Goal: Information Seeking & Learning: Learn about a topic

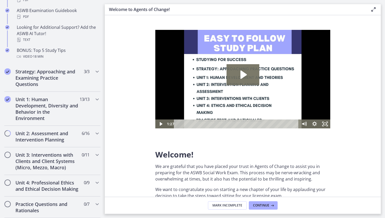
scroll to position [267, 0]
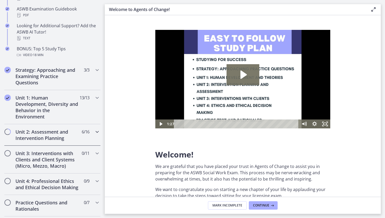
click at [7, 132] on span "Chapters" at bounding box center [7, 131] width 5 height 5
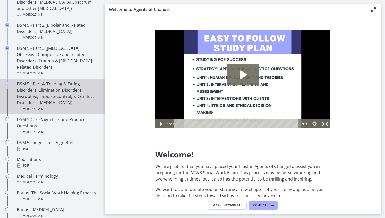
click at [8, 83] on icon "Chapters" at bounding box center [7, 84] width 4 height 4
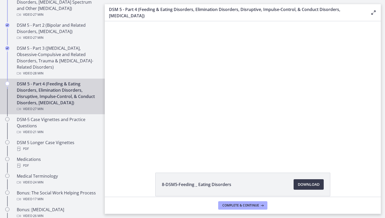
click at [372, 13] on icon at bounding box center [374, 12] width 6 height 6
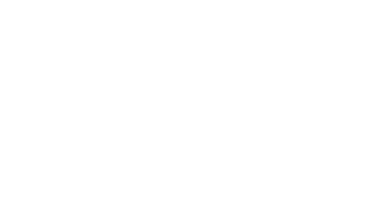
scroll to position [36, 0]
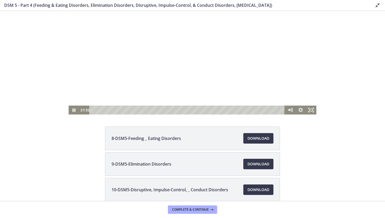
click at [247, 110] on div "Playbar" at bounding box center [187, 110] width 189 height 9
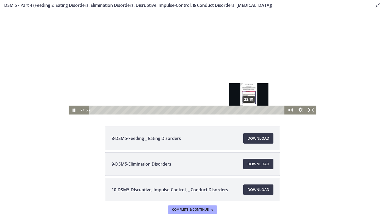
click at [249, 111] on div "22:10" at bounding box center [187, 110] width 189 height 9
click at [251, 111] on div "22:28" at bounding box center [187, 110] width 189 height 9
click at [253, 111] on div "22:41" at bounding box center [187, 110] width 189 height 9
click at [255, 111] on div "23:01" at bounding box center [187, 110] width 189 height 9
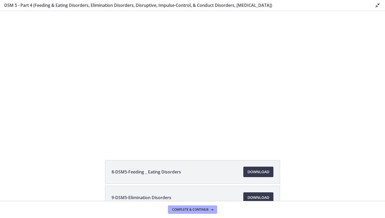
scroll to position [4, 0]
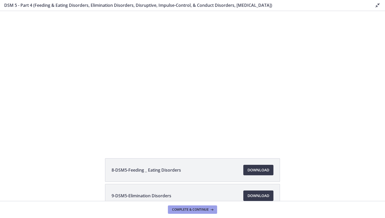
click at [196, 211] on span "Complete & continue" at bounding box center [190, 210] width 37 height 4
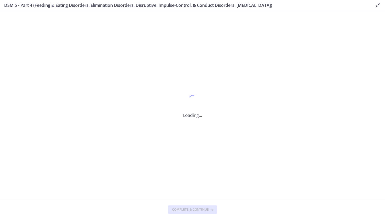
scroll to position [0, 0]
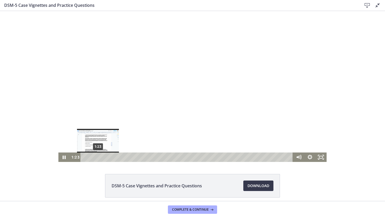
click at [98, 158] on div "1:23" at bounding box center [188, 157] width 206 height 9
click at [101, 158] on div "1:43" at bounding box center [188, 157] width 206 height 9
click at [104, 157] on div "1:59" at bounding box center [188, 157] width 206 height 9
click at [108, 158] on div "2:23" at bounding box center [188, 157] width 206 height 9
click at [111, 158] on div "2:41" at bounding box center [188, 157] width 206 height 9
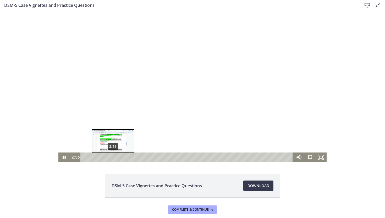
click at [113, 157] on div "2:56" at bounding box center [188, 157] width 206 height 9
click at [115, 158] on div "3:10" at bounding box center [188, 157] width 206 height 9
click at [118, 158] on div "3:26" at bounding box center [188, 157] width 206 height 9
click at [120, 158] on div "3:41" at bounding box center [188, 157] width 206 height 9
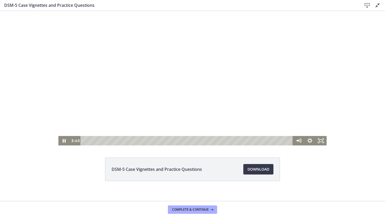
scroll to position [18, 0]
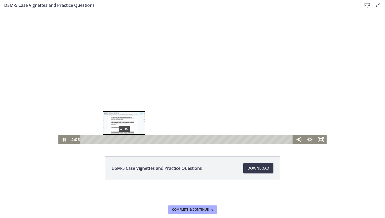
click at [124, 140] on div "4:05" at bounding box center [188, 139] width 206 height 9
click at [66, 140] on icon "Pause" at bounding box center [63, 139] width 13 height 11
click at [65, 141] on icon "Play Video" at bounding box center [64, 139] width 11 height 9
click at [135, 139] on div "5:08" at bounding box center [188, 139] width 206 height 9
click at [136, 140] on div "Playbar" at bounding box center [136, 139] width 3 height 3
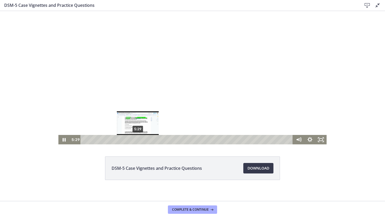
click at [138, 140] on div "5:29" at bounding box center [188, 139] width 206 height 9
click at [140, 140] on div "5:41" at bounding box center [188, 139] width 206 height 9
click at [142, 141] on div "5:57" at bounding box center [188, 139] width 206 height 9
click at [144, 141] on div "6:08" at bounding box center [188, 139] width 206 height 9
click at [146, 141] on div "6:19" at bounding box center [188, 139] width 206 height 9
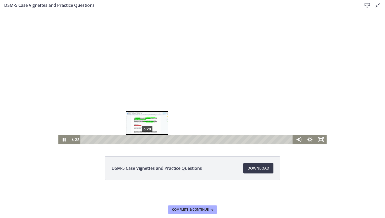
click at [147, 141] on div "6:28" at bounding box center [188, 139] width 206 height 9
click at [66, 142] on icon "Pause" at bounding box center [63, 139] width 11 height 9
click at [63, 140] on icon "Play Video" at bounding box center [64, 139] width 13 height 11
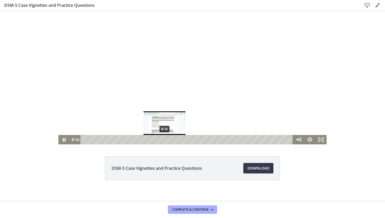
click at [165, 140] on div "8:16" at bounding box center [188, 139] width 206 height 9
click at [167, 140] on div "8:31" at bounding box center [188, 139] width 206 height 9
click at [172, 140] on div "9:01" at bounding box center [188, 139] width 206 height 9
click at [175, 140] on div "9:21" at bounding box center [188, 139] width 206 height 9
click at [178, 141] on div "9:37" at bounding box center [188, 139] width 206 height 9
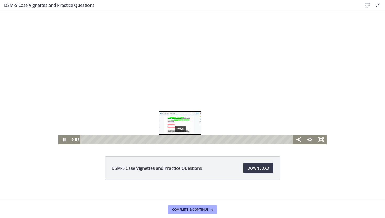
click at [181, 141] on div "9:55" at bounding box center [188, 139] width 206 height 9
click at [184, 141] on div "10:11" at bounding box center [188, 139] width 206 height 9
click at [187, 141] on div "10:32" at bounding box center [188, 139] width 206 height 9
click at [193, 140] on div "11:08" at bounding box center [188, 139] width 206 height 9
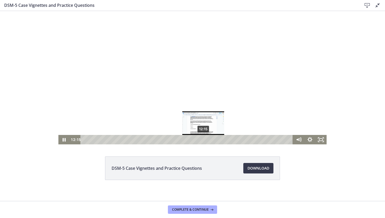
click at [204, 141] on div "12:15" at bounding box center [188, 139] width 206 height 9
click at [205, 141] on div "12:25" at bounding box center [188, 139] width 206 height 9
click at [208, 141] on div "12:41" at bounding box center [188, 139] width 206 height 9
click at [217, 141] on div "13:36" at bounding box center [188, 139] width 206 height 9
click at [218, 141] on div "13:46" at bounding box center [188, 139] width 206 height 9
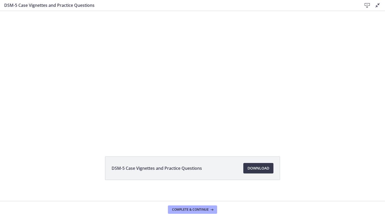
scroll to position [22, 0]
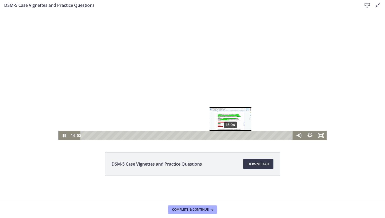
click at [231, 135] on div "15:04" at bounding box center [188, 135] width 206 height 9
click at [233, 136] on div "15:17" at bounding box center [188, 135] width 206 height 9
click at [235, 136] on div "15:26" at bounding box center [188, 135] width 206 height 9
click at [236, 136] on div "15:36" at bounding box center [188, 135] width 206 height 9
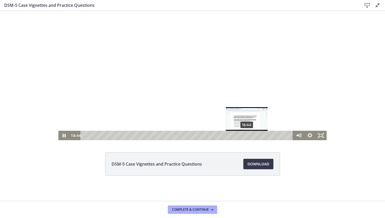
click at [247, 135] on div "16:44" at bounding box center [188, 135] width 206 height 9
click at [249, 135] on div "16:55" at bounding box center [188, 135] width 206 height 9
click at [251, 136] on div "17:07" at bounding box center [188, 135] width 206 height 9
click at [254, 136] on div "17:23" at bounding box center [188, 135] width 206 height 9
click at [256, 136] on div "17:36" at bounding box center [188, 135] width 206 height 9
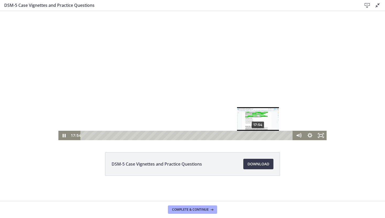
click at [259, 136] on div "17:54" at bounding box center [188, 135] width 206 height 9
click at [261, 136] on div "18:12" at bounding box center [188, 135] width 206 height 9
click at [264, 136] on div "18:28" at bounding box center [188, 135] width 206 height 9
click at [266, 136] on div "18:39" at bounding box center [188, 135] width 206 height 9
click at [267, 136] on div "18:47" at bounding box center [188, 135] width 206 height 9
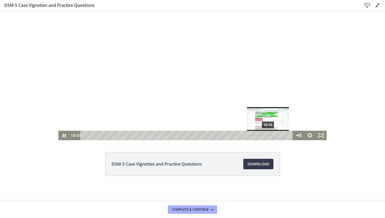
click at [269, 136] on div "18:55" at bounding box center [188, 135] width 206 height 9
click at [271, 137] on div "19:13" at bounding box center [188, 135] width 206 height 9
click at [274, 137] on div "19:31" at bounding box center [188, 135] width 206 height 9
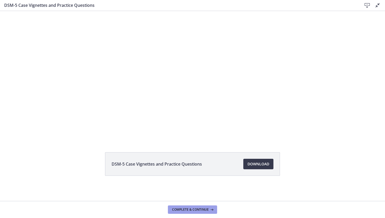
click at [194, 210] on span "Complete & continue" at bounding box center [190, 210] width 37 height 4
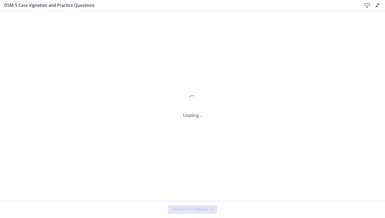
scroll to position [0, 0]
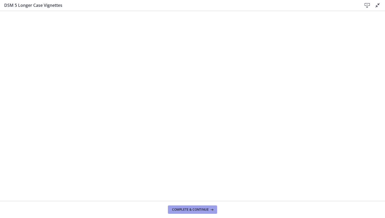
click at [202, 208] on span "Complete & continue" at bounding box center [190, 210] width 37 height 4
click at [195, 210] on span "Complete & continue" at bounding box center [190, 210] width 37 height 4
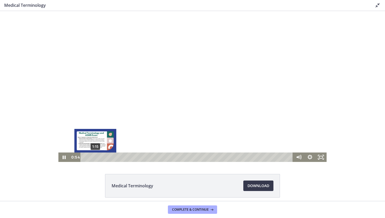
click at [95, 158] on div "1:15" at bounding box center [188, 157] width 206 height 9
click at [98, 158] on div "1:29" at bounding box center [188, 157] width 206 height 9
click at [99, 158] on div "1:42" at bounding box center [188, 157] width 206 height 9
click at [101, 158] on div "1:54" at bounding box center [188, 157] width 206 height 9
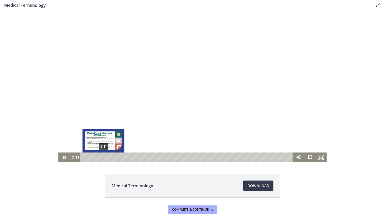
click at [104, 158] on div "2:11" at bounding box center [188, 157] width 206 height 9
click at [106, 158] on div "2:25" at bounding box center [188, 157] width 206 height 9
click at [108, 158] on div "2:43" at bounding box center [188, 157] width 206 height 9
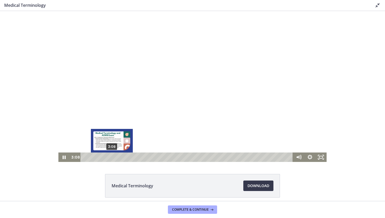
click at [112, 158] on div "3:08" at bounding box center [188, 157] width 206 height 9
click at [115, 158] on div "3:26" at bounding box center [188, 157] width 206 height 9
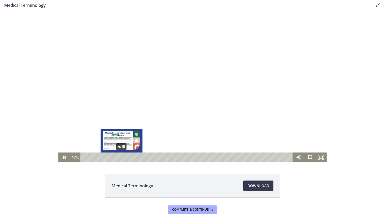
click at [122, 159] on div "4:15" at bounding box center [188, 157] width 206 height 9
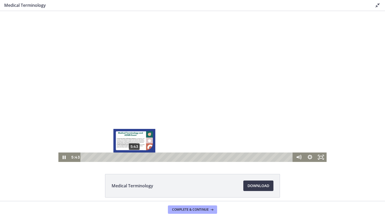
click at [135, 159] on div "5:43" at bounding box center [188, 157] width 206 height 9
click at [136, 159] on div "5:56" at bounding box center [188, 157] width 206 height 9
click at [138, 159] on div "6:05" at bounding box center [188, 157] width 206 height 9
click at [140, 159] on div "6:20" at bounding box center [188, 157] width 206 height 9
click at [142, 159] on div "6:32" at bounding box center [188, 157] width 206 height 9
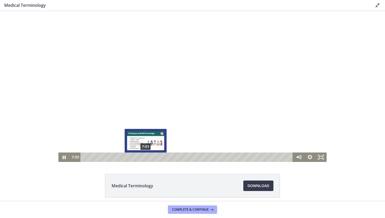
click at [146, 158] on div "7:01" at bounding box center [188, 157] width 206 height 9
click at [149, 158] on div "7:23" at bounding box center [188, 157] width 206 height 9
click at [151, 158] on div "7:35" at bounding box center [188, 157] width 206 height 9
click at [152, 158] on div "7:46" at bounding box center [188, 157] width 206 height 9
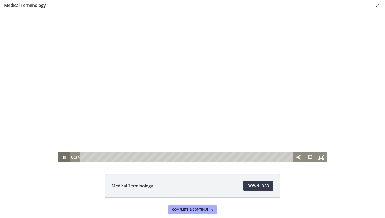
click at [64, 158] on icon "Pause" at bounding box center [63, 157] width 11 height 9
click at [65, 157] on icon "Play Video" at bounding box center [64, 157] width 3 height 5
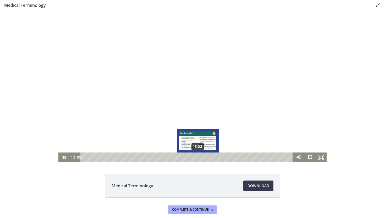
click at [198, 158] on div "13:02" at bounding box center [188, 157] width 206 height 9
click at [207, 158] on div "14:01" at bounding box center [188, 157] width 206 height 9
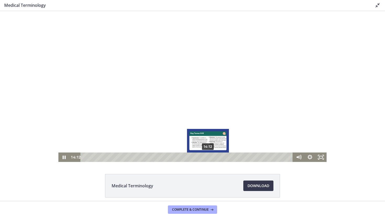
click at [208, 158] on div "14:12" at bounding box center [188, 157] width 206 height 9
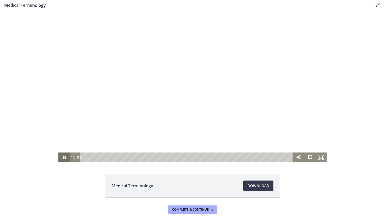
click at [66, 158] on icon "Pause" at bounding box center [63, 157] width 11 height 9
